Goal: Find specific page/section: Find specific page/section

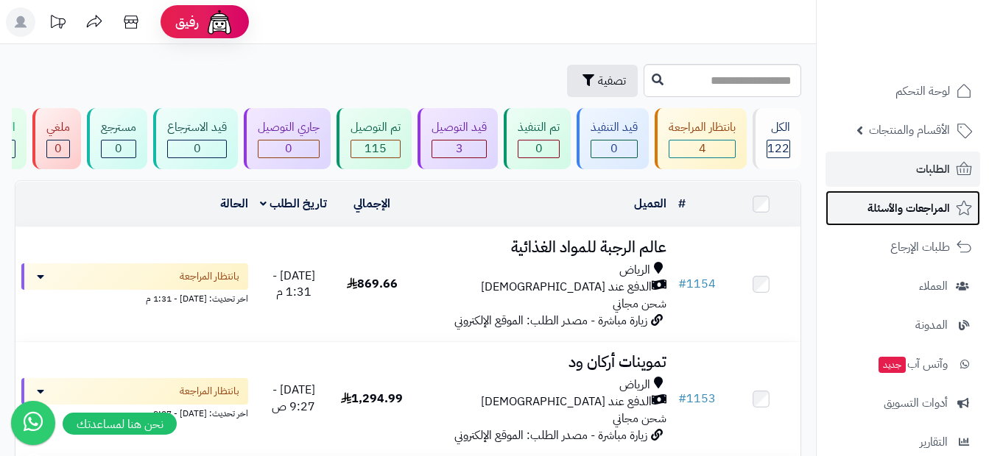
click at [912, 199] on span "المراجعات والأسئلة" at bounding box center [908, 208] width 82 height 21
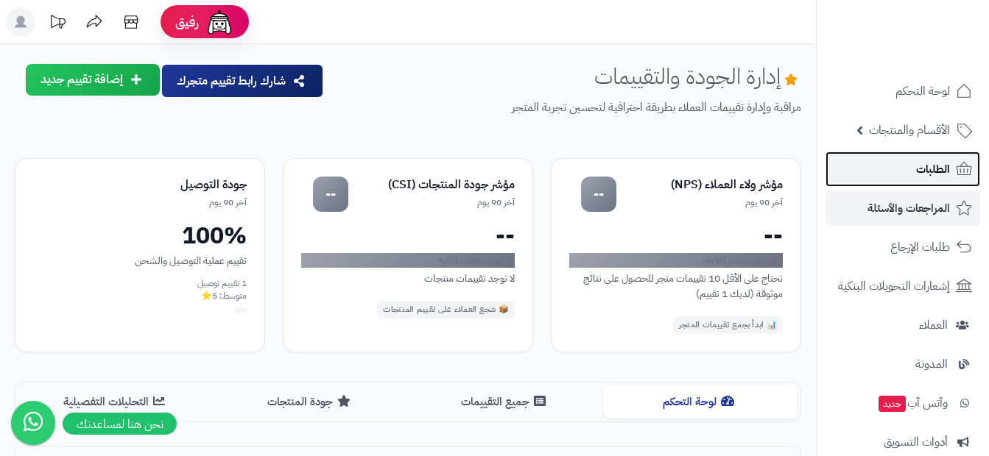
drag, startPoint x: 0, startPoint y: 0, endPoint x: 921, endPoint y: 166, distance: 935.8
click at [921, 166] on span "الطلبات" at bounding box center [933, 169] width 34 height 21
